Goal: Find contact information: Find contact information

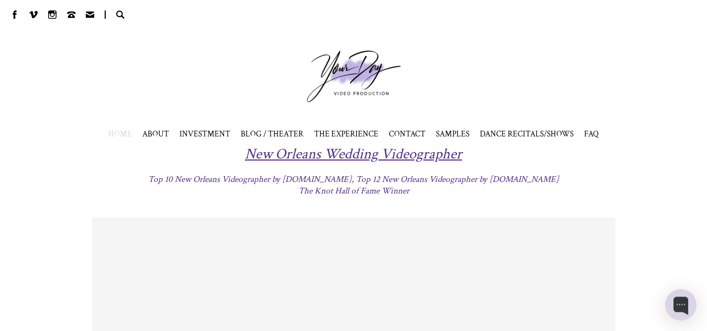
click at [219, 85] on div at bounding box center [353, 77] width 697 height 84
click at [398, 132] on span "CONTACT" at bounding box center [407, 134] width 37 height 10
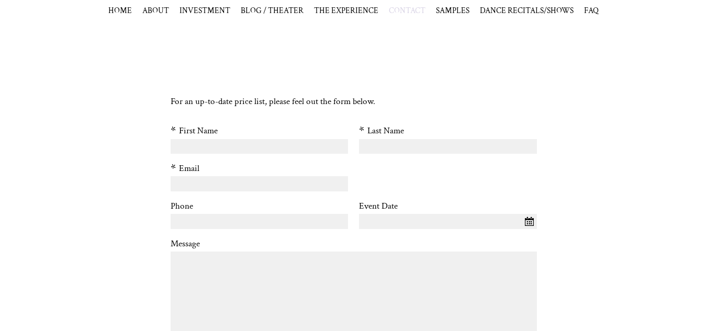
scroll to position [511, 0]
